Goal: Unclear

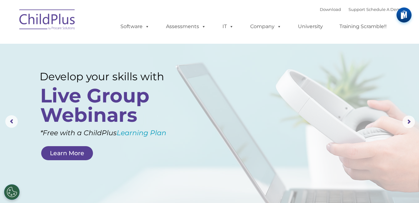
select select "MEDIUM"
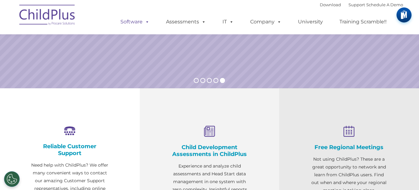
scroll to position [154, 0]
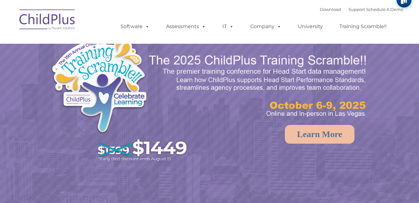
select select "MEDIUM"
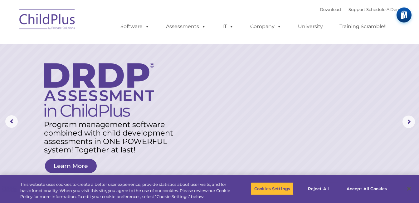
select select "MEDIUM"
